Goal: Find contact information: Find contact information

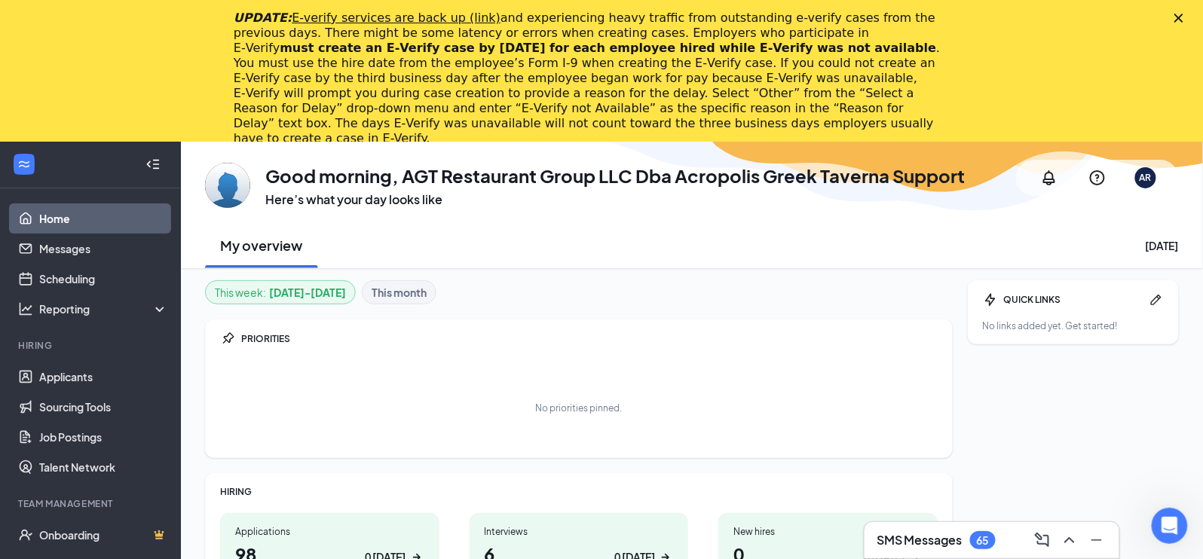
click at [1179, 19] on polygon "Close" at bounding box center [1178, 18] width 9 height 9
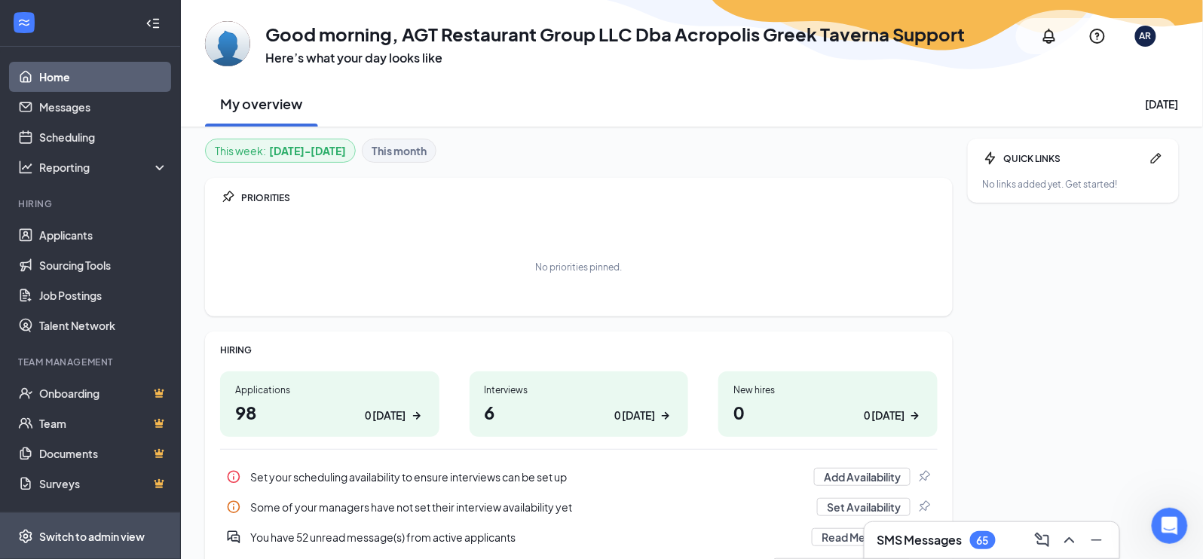
click at [112, 549] on span "Switch to admin view" at bounding box center [103, 536] width 129 height 46
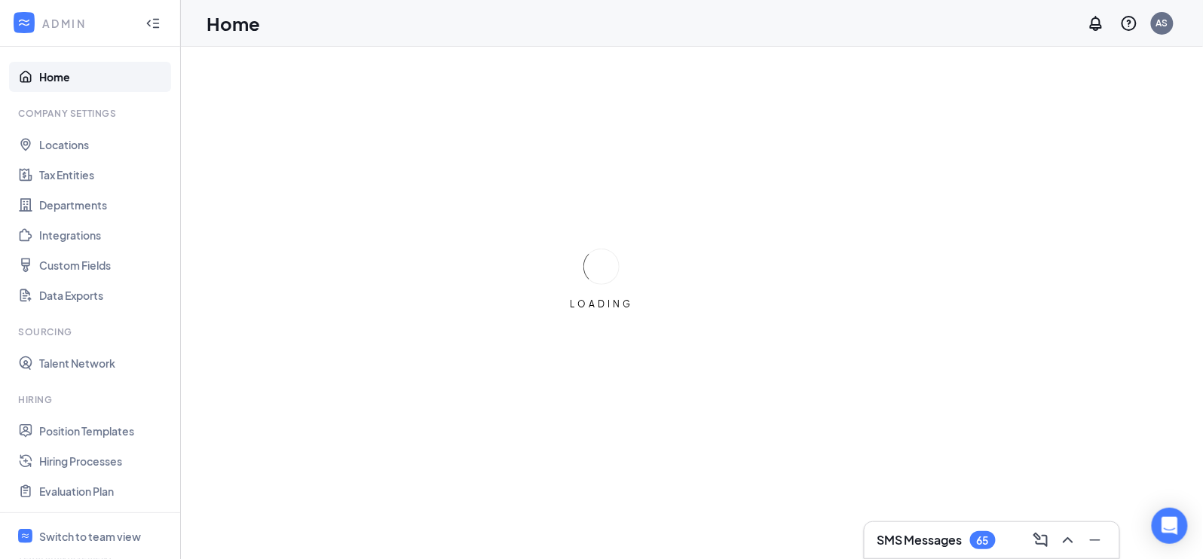
scroll to position [196, 0]
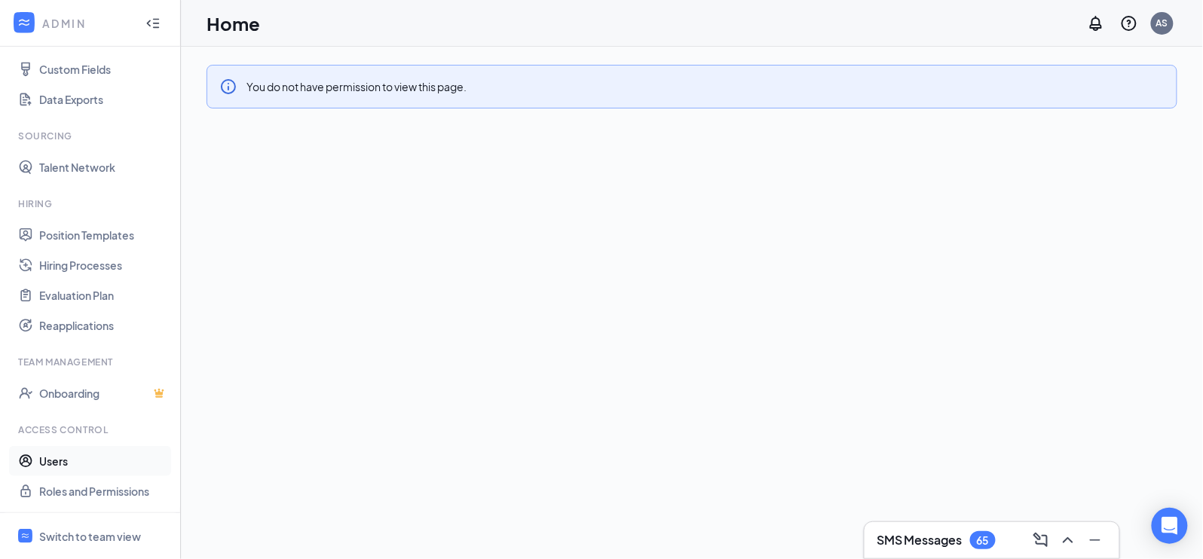
click at [66, 453] on link "Users" at bounding box center [103, 461] width 129 height 30
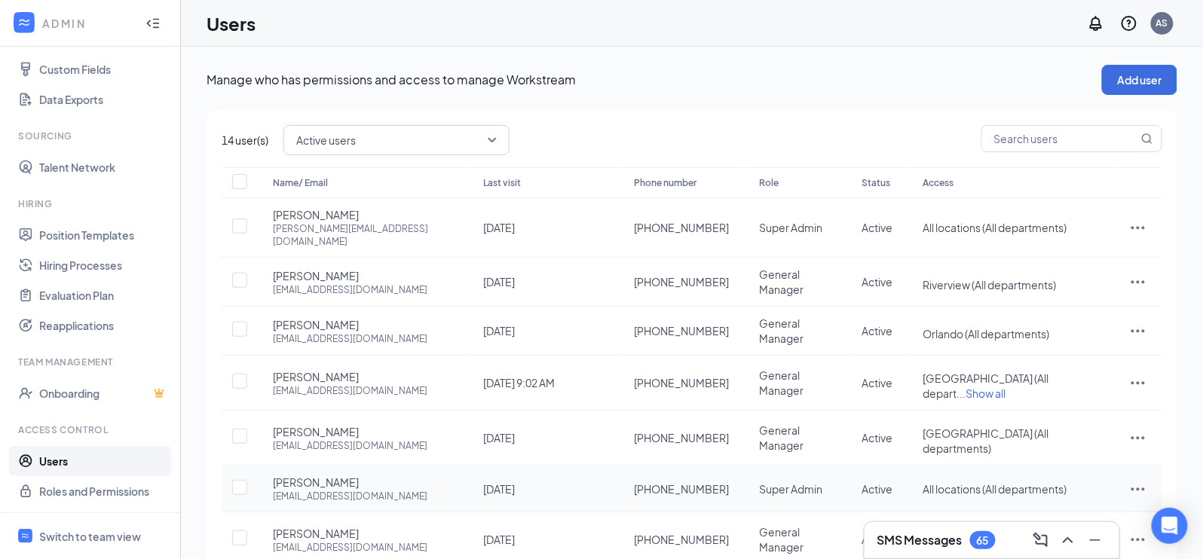
scroll to position [91, 0]
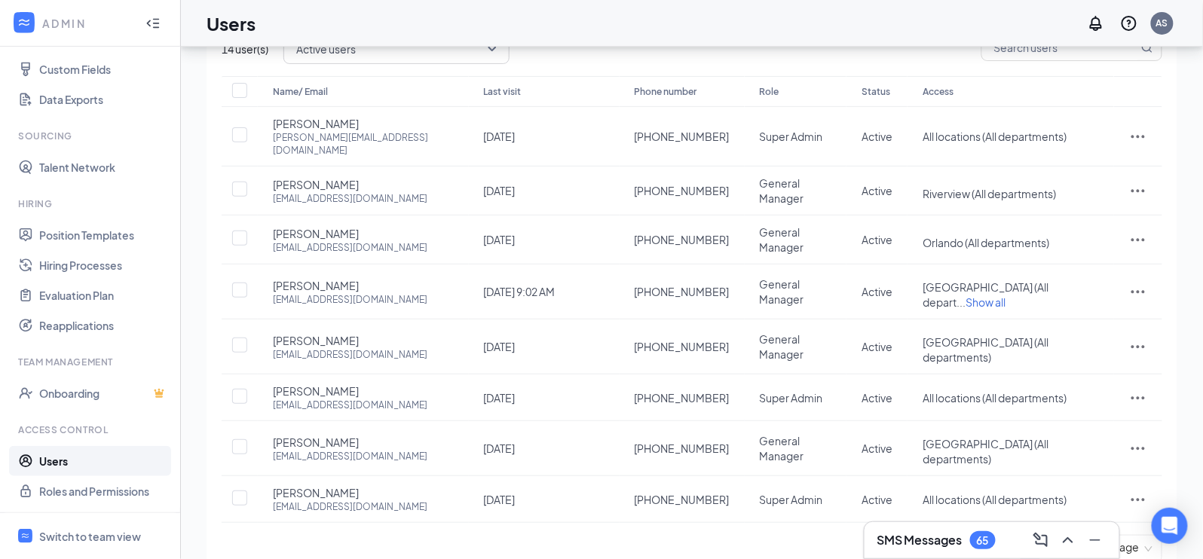
click at [1117, 536] on span "10 / page" at bounding box center [1123, 548] width 60 height 24
click at [1103, 502] on div "100 / page" at bounding box center [1123, 510] width 53 height 17
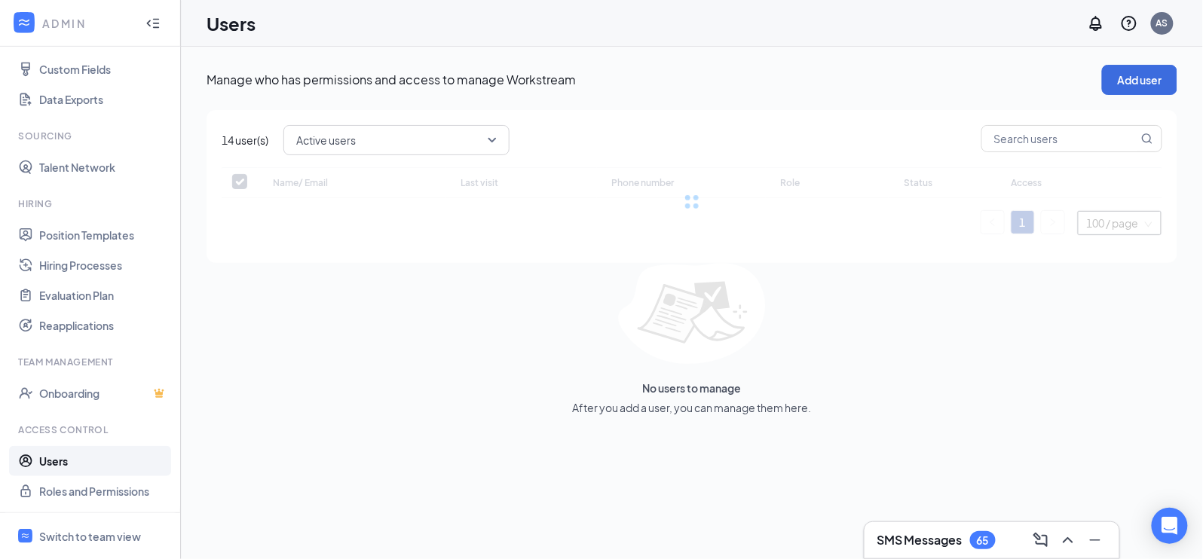
checkbox input "false"
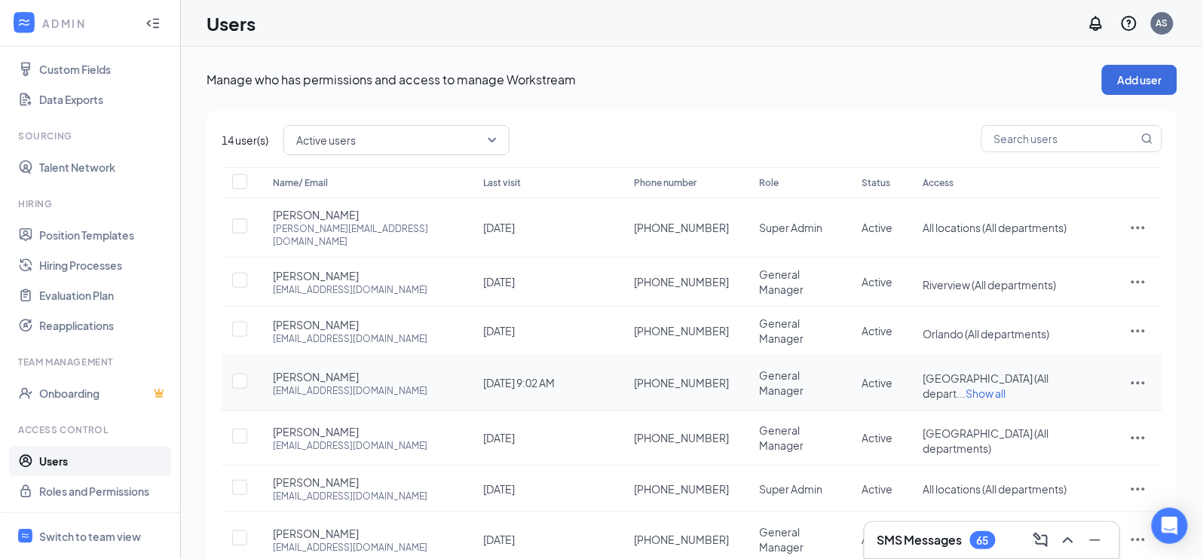
scroll to position [91, 0]
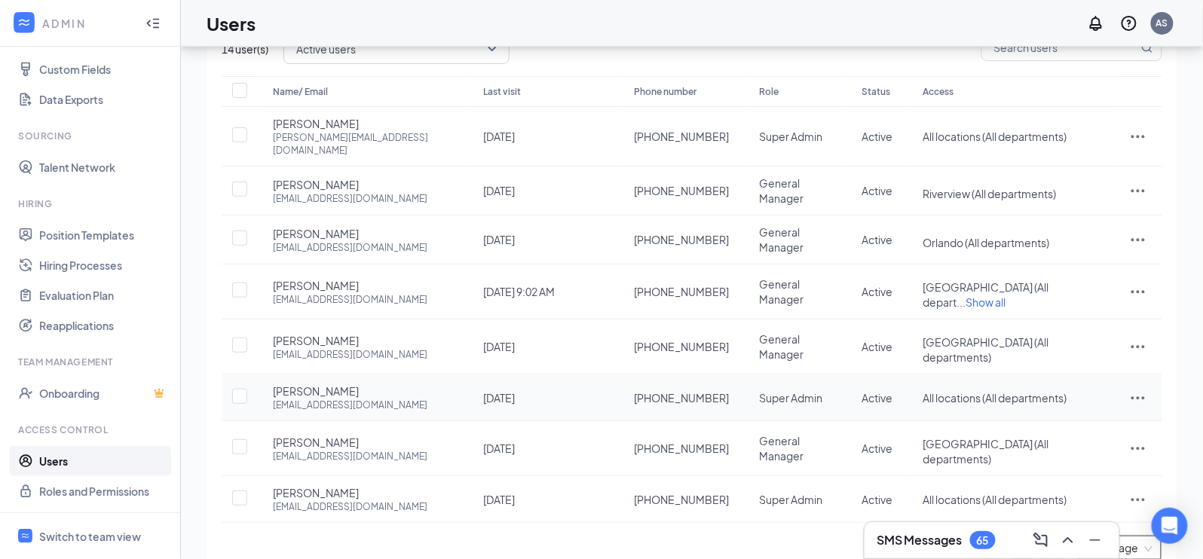
click at [336, 399] on div "amerswab@gmail.com" at bounding box center [350, 405] width 154 height 13
copy div "amerswab@gmail.com"
click at [335, 500] on div "ybor@acropolistaverna.com" at bounding box center [350, 506] width 154 height 13
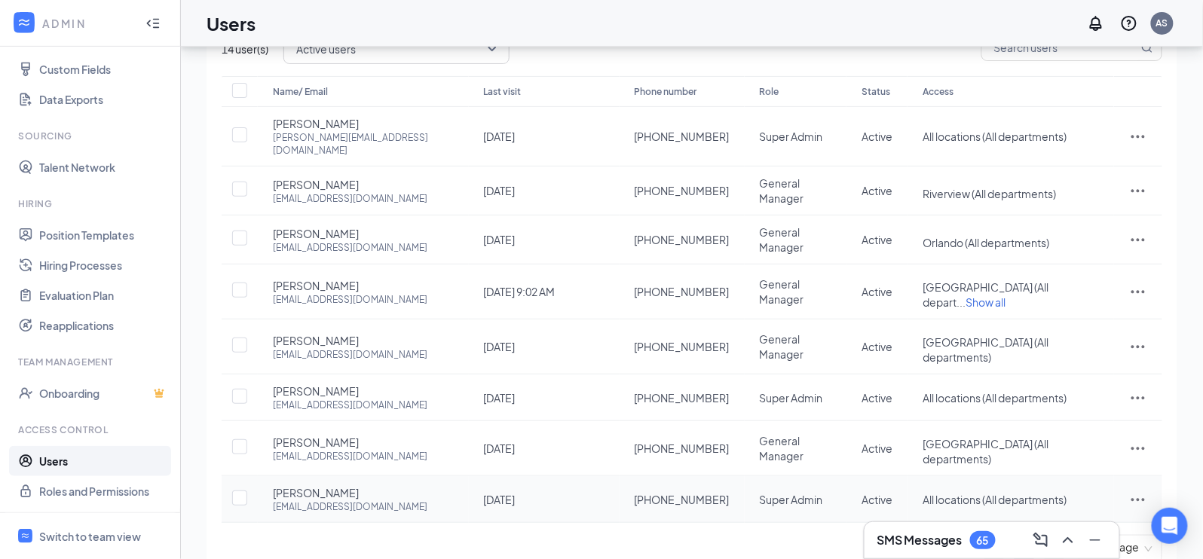
click at [335, 500] on div "ybor@acropolistaverna.com" at bounding box center [350, 506] width 154 height 13
copy div "ybor@acropolistaverna.com"
click at [329, 450] on div "elkhouryziad80@gmail.com" at bounding box center [350, 456] width 154 height 13
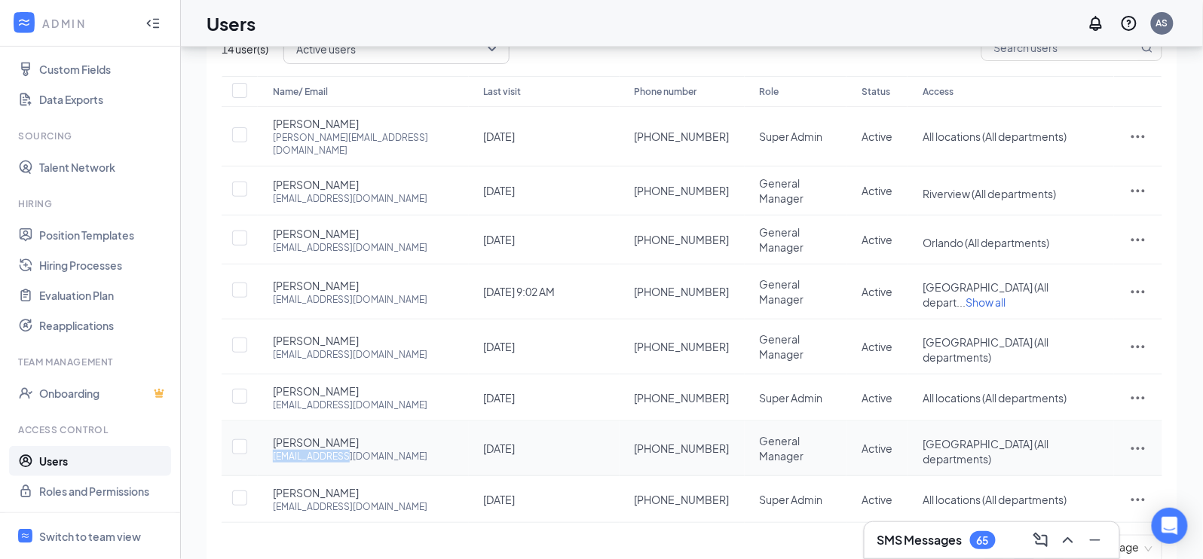
click at [329, 450] on div "elkhouryziad80@gmail.com" at bounding box center [350, 456] width 154 height 13
copy div "elkhouryziad80@gmail.com"
